Goal: Task Accomplishment & Management: Manage account settings

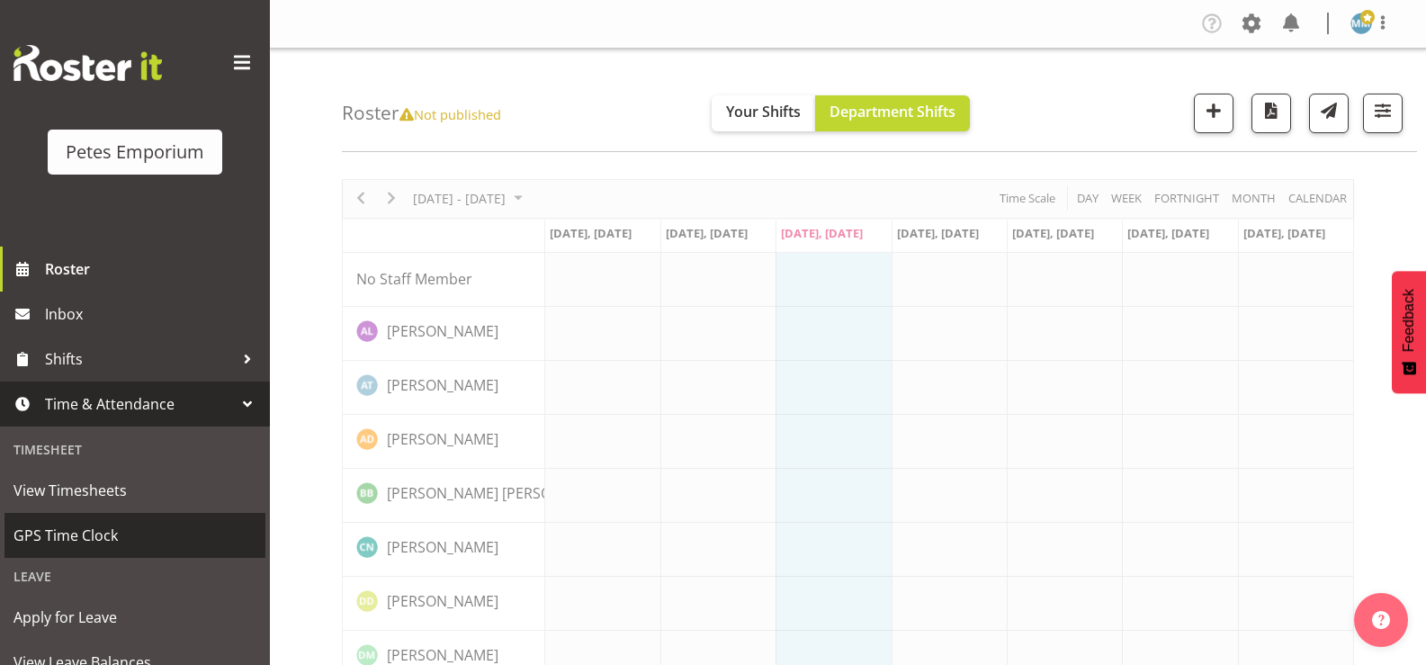
click at [109, 529] on span "GPS Time Clock" at bounding box center [134, 535] width 243 height 27
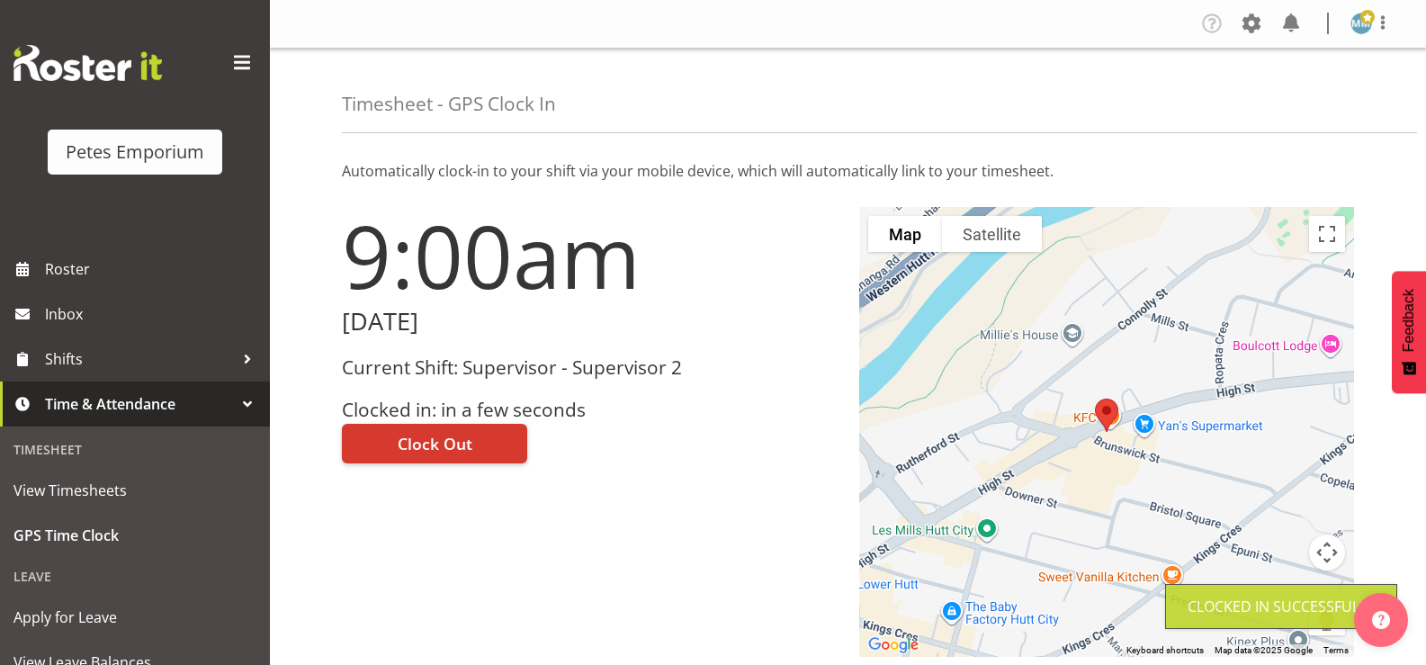
click at [1355, 30] on img at bounding box center [1361, 24] width 22 height 22
click at [1271, 105] on link "Log Out" at bounding box center [1307, 94] width 173 height 32
